Goal: Task Accomplishment & Management: Complete application form

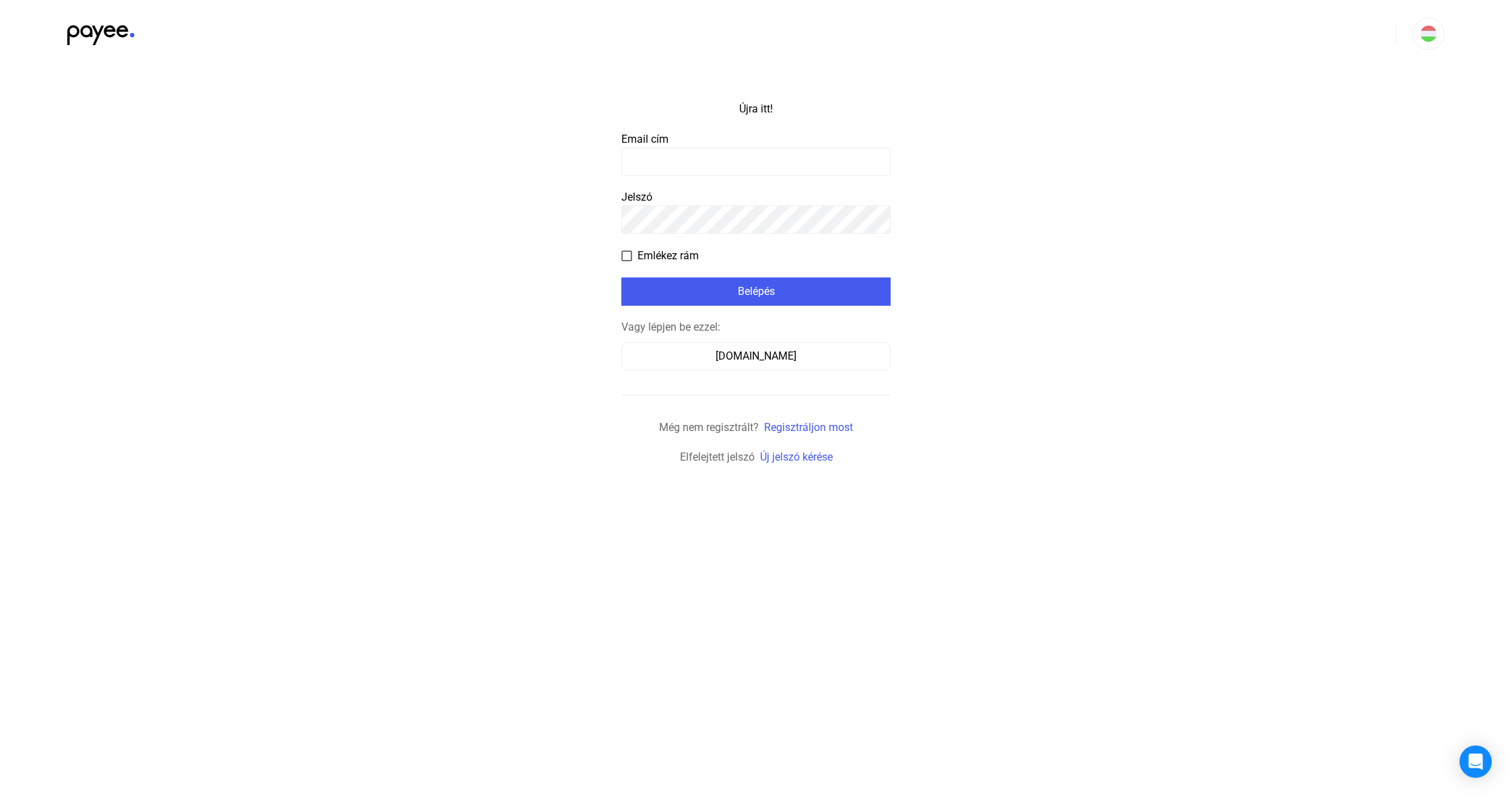
type input "**********"
click at [628, 254] on span at bounding box center [627, 256] width 11 height 11
click at [687, 295] on div "Belépés" at bounding box center [756, 291] width 262 height 16
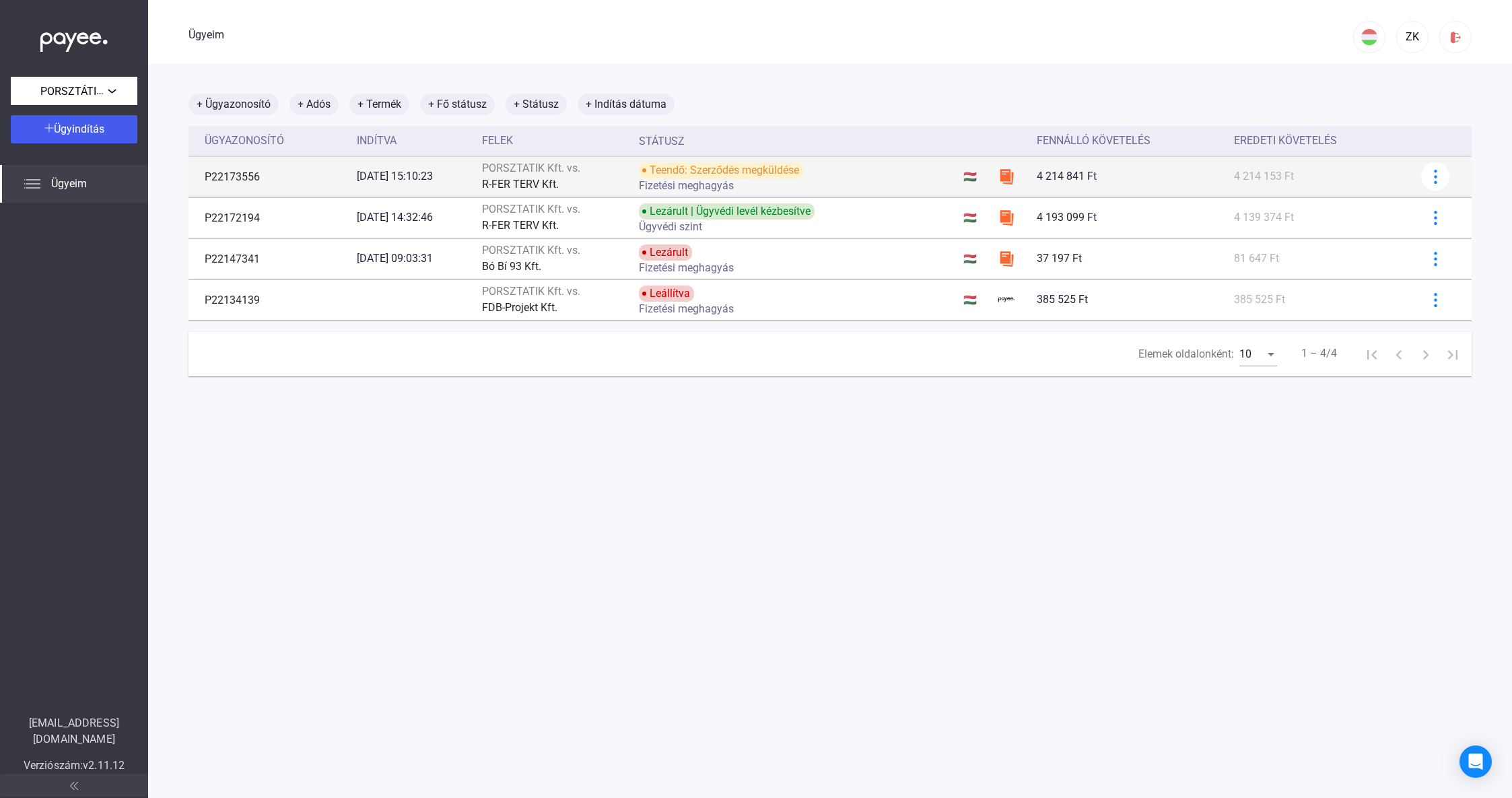
click at [849, 172] on div "Teendő: Szerződés megküldése Fizetési meghagyás" at bounding box center [746, 177] width 214 height 29
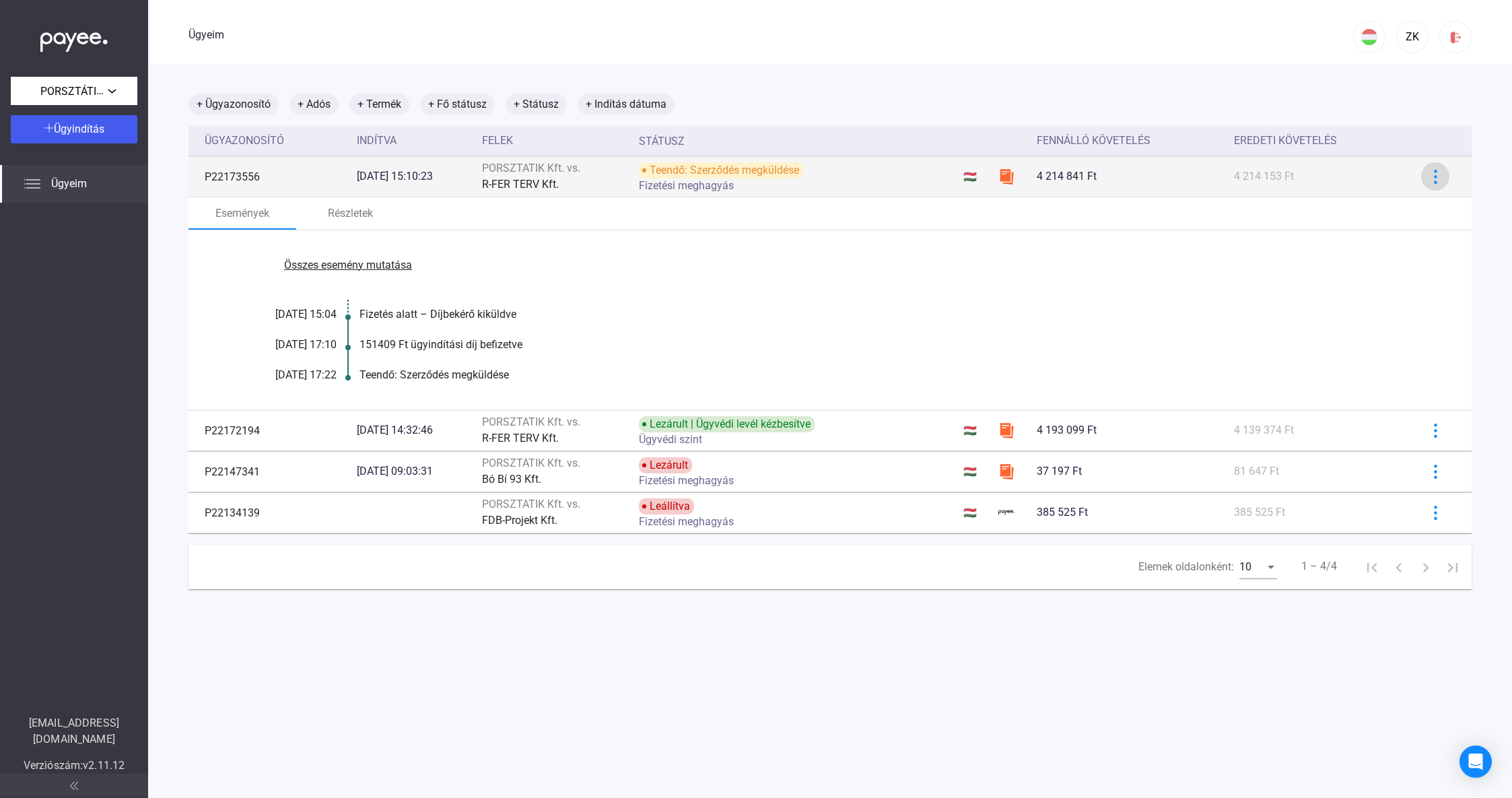
click at [1429, 178] on img at bounding box center [1435, 177] width 14 height 14
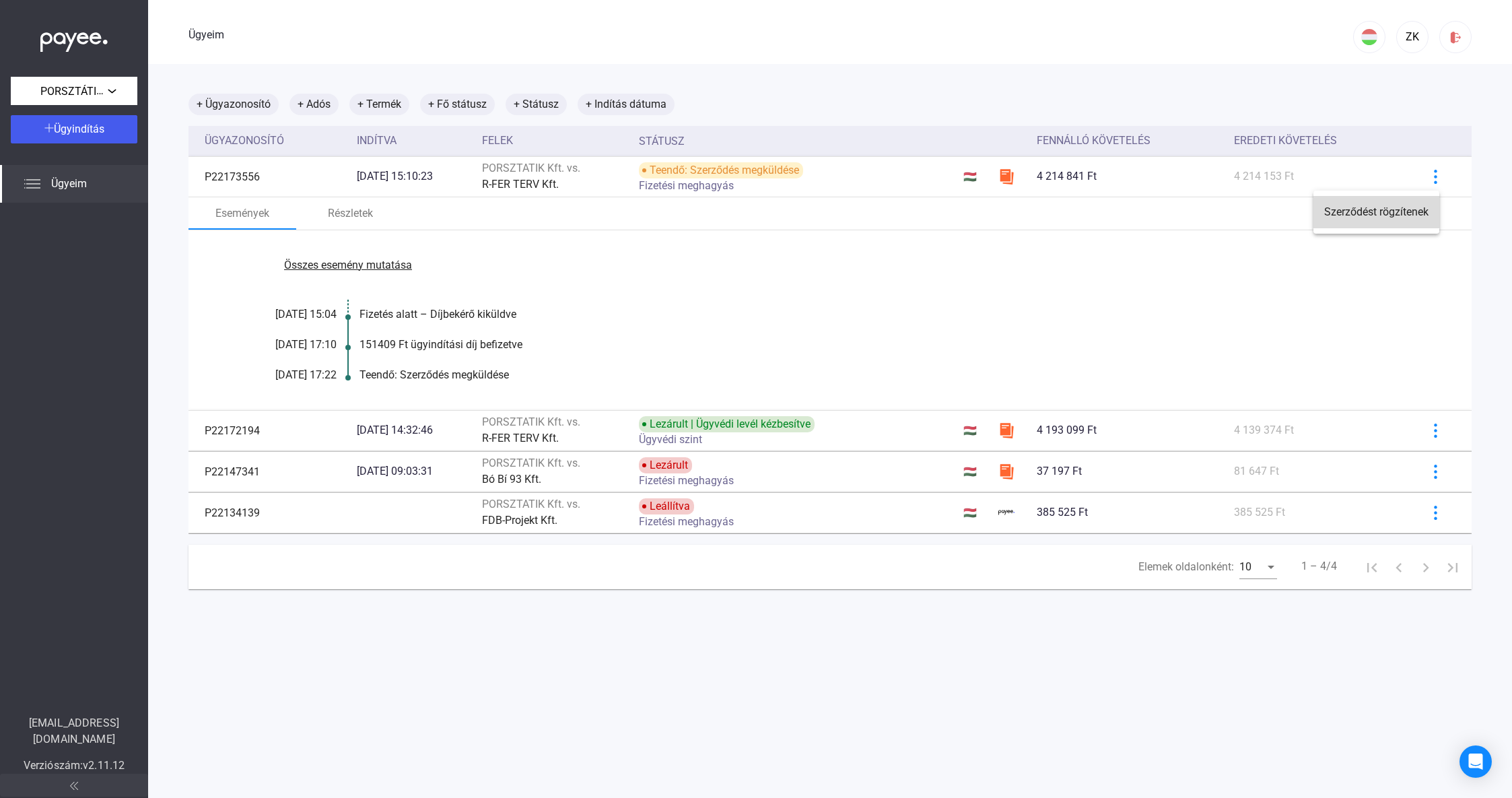
click at [1410, 212] on font "Szerződést rögzítenek" at bounding box center [1376, 212] width 104 height 13
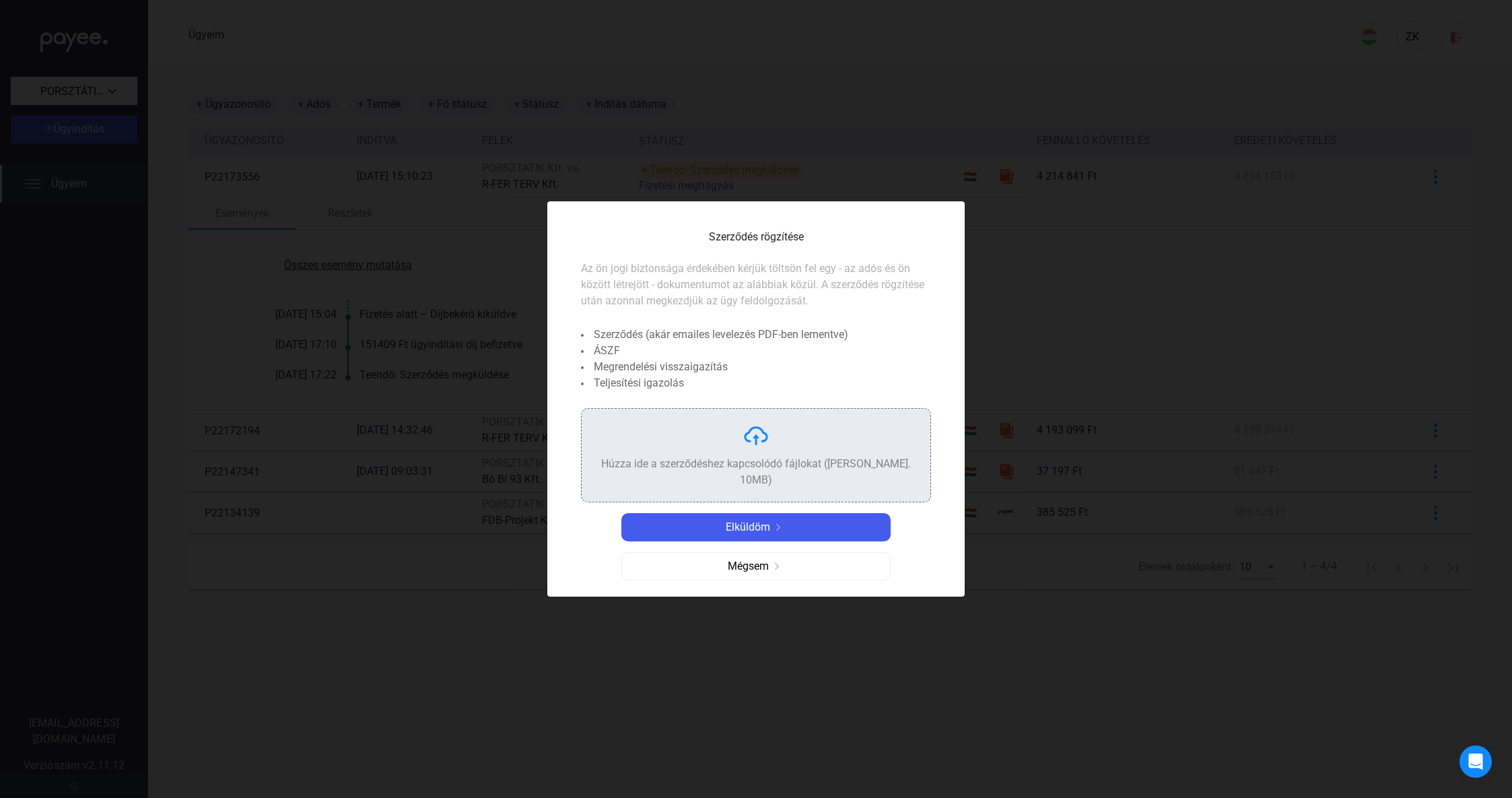
click at [750, 443] on img at bounding box center [755, 436] width 27 height 27
click at [752, 440] on img at bounding box center [755, 436] width 27 height 27
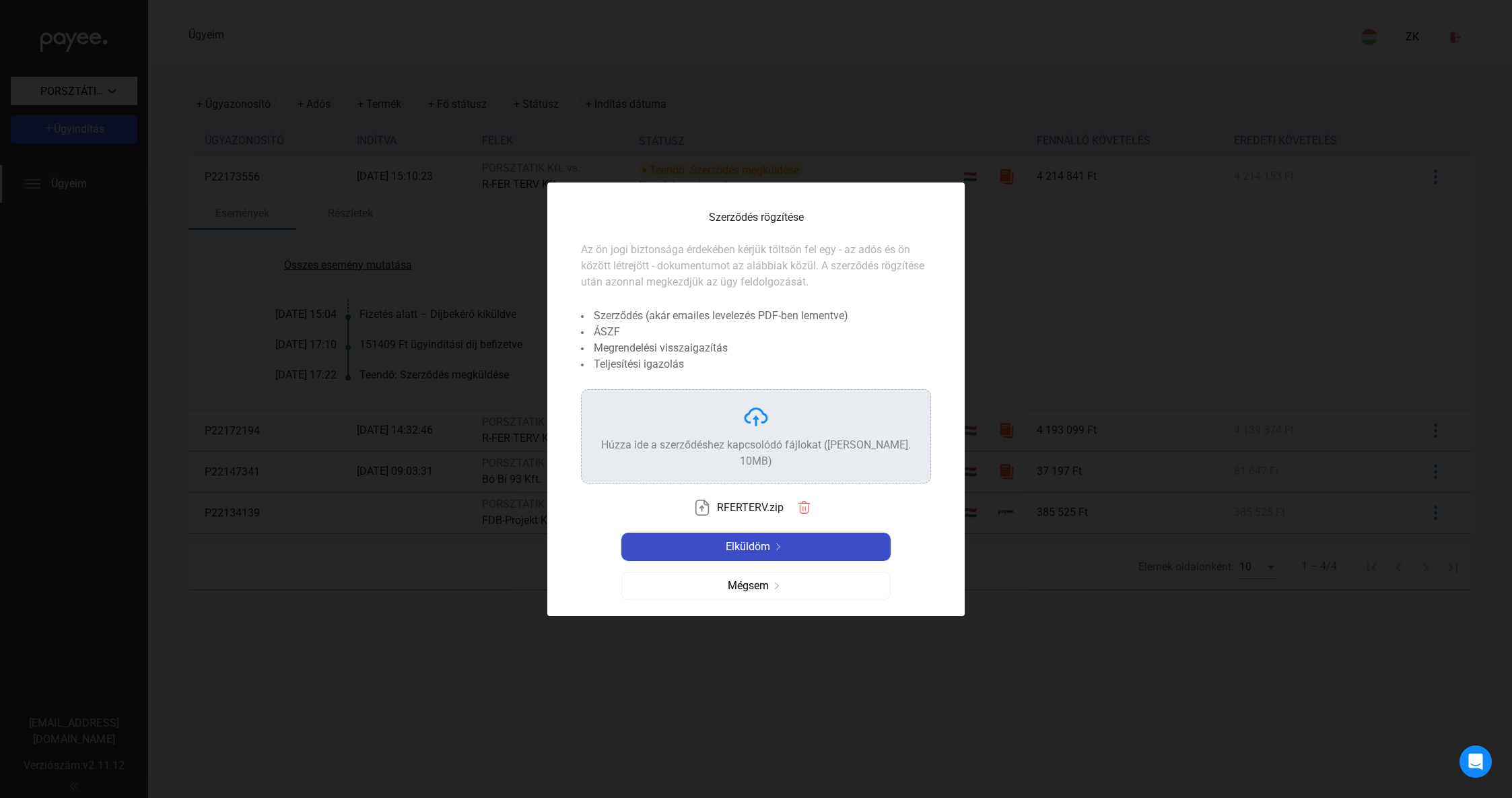
click at [788, 539] on div "Elküldöm" at bounding box center [756, 546] width 262 height 16
